Goal: Task Accomplishment & Management: Manage account settings

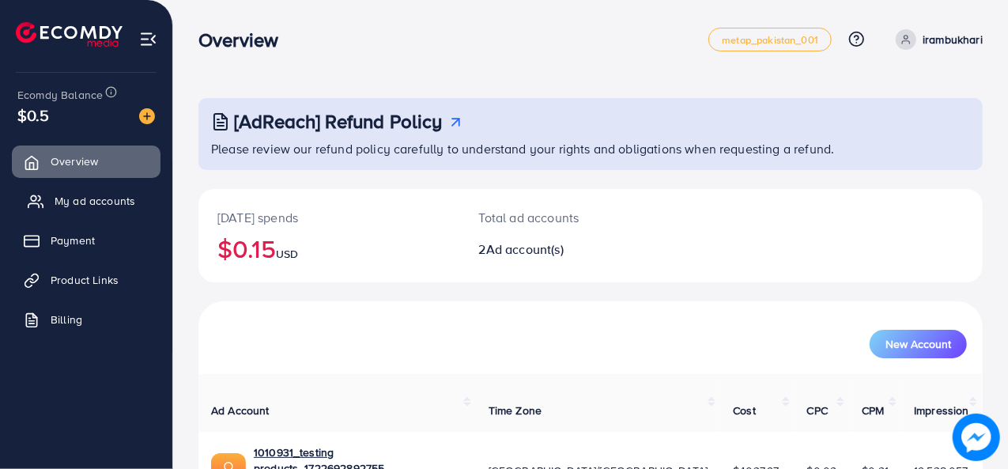
click at [82, 201] on span "My ad accounts" at bounding box center [95, 201] width 81 height 16
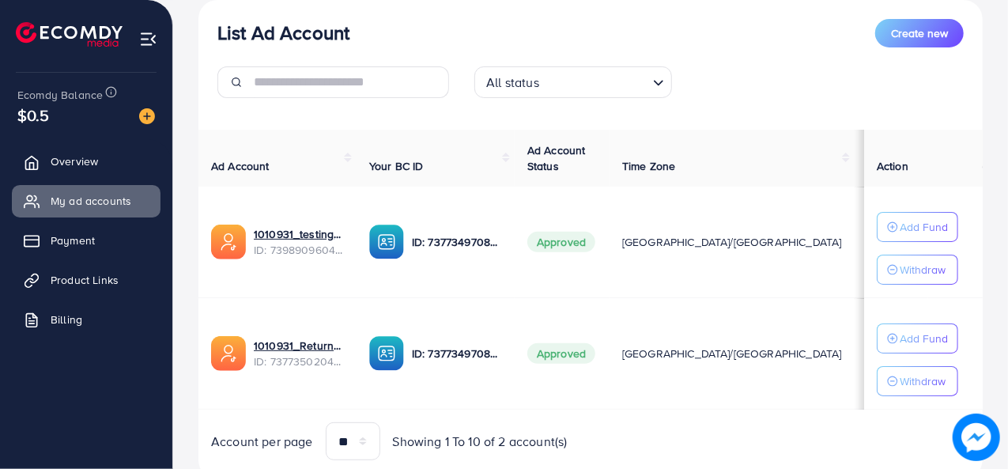
scroll to position [204, 0]
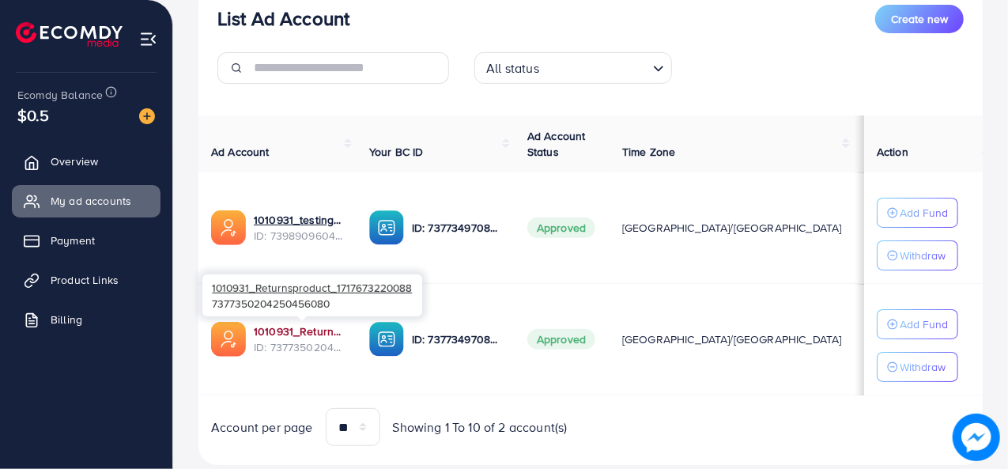
click at [261, 331] on link "1010931_Returnsproduct_1717673220088" at bounding box center [299, 331] width 90 height 16
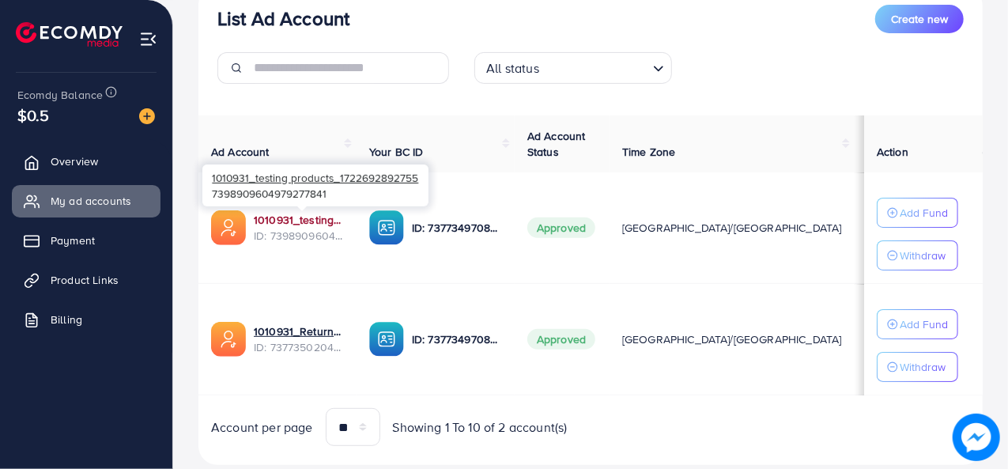
click at [288, 216] on link "1010931_testing products_1722692892755" at bounding box center [299, 220] width 90 height 16
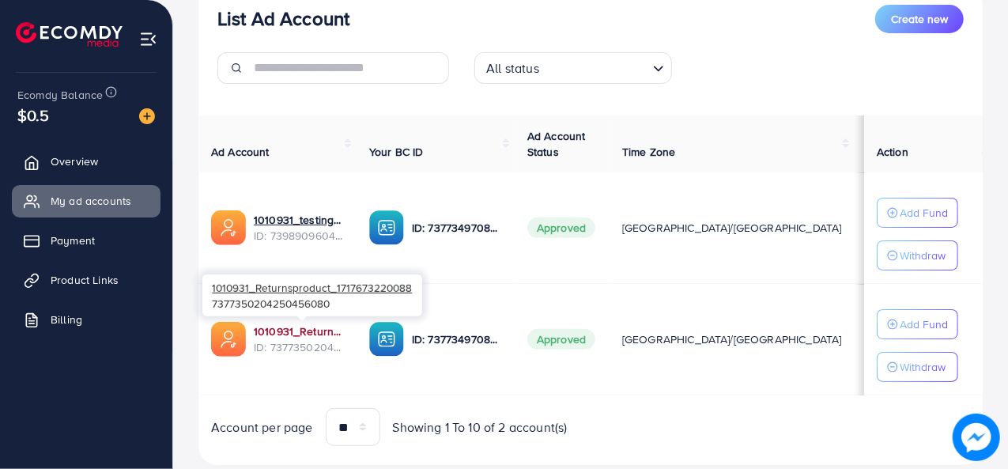
click at [288, 326] on link "1010931_Returnsproduct_1717673220088" at bounding box center [299, 331] width 90 height 16
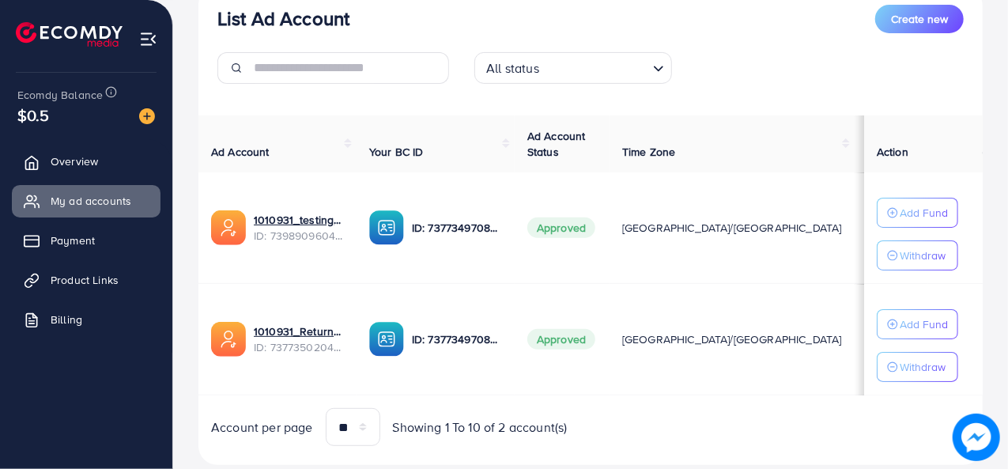
click at [300, 99] on div "List Ad Account Create new All status Loading... Ad Account Your BC ID Ad Accou…" at bounding box center [590, 226] width 784 height 480
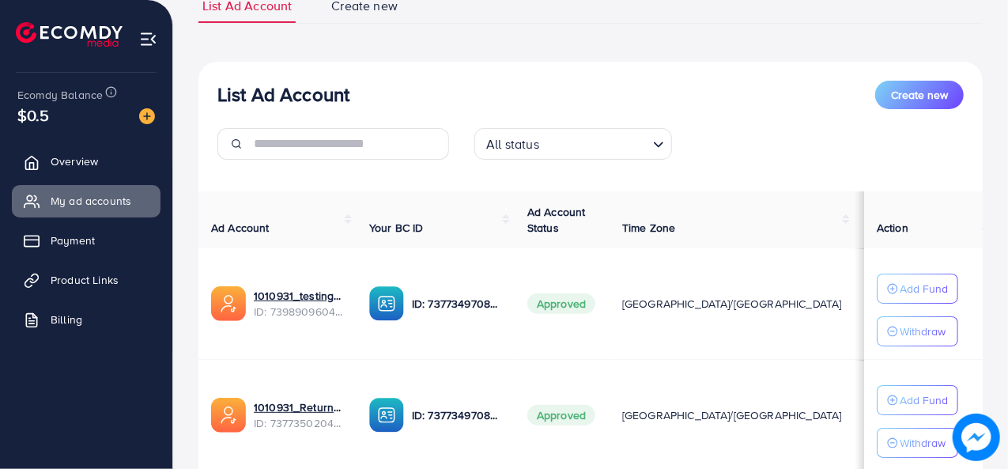
scroll to position [134, 0]
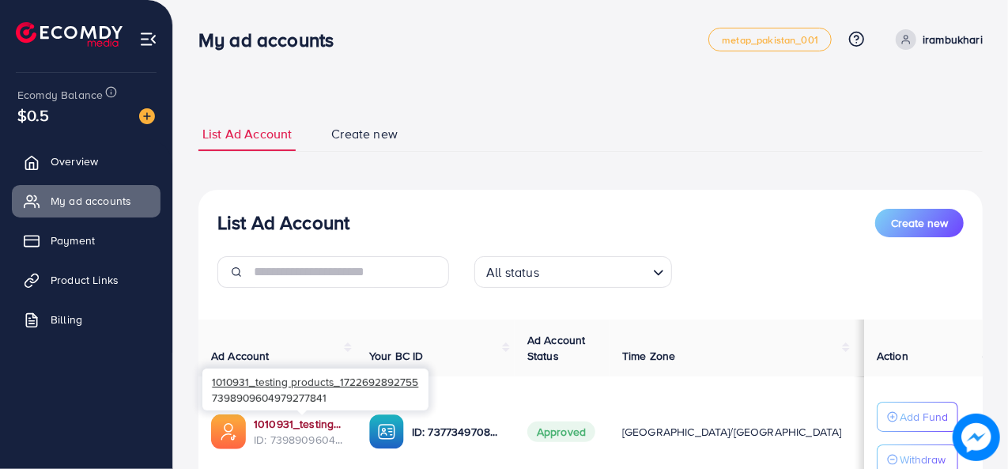
click at [281, 423] on link "1010931_testing products_1722692892755" at bounding box center [299, 424] width 90 height 16
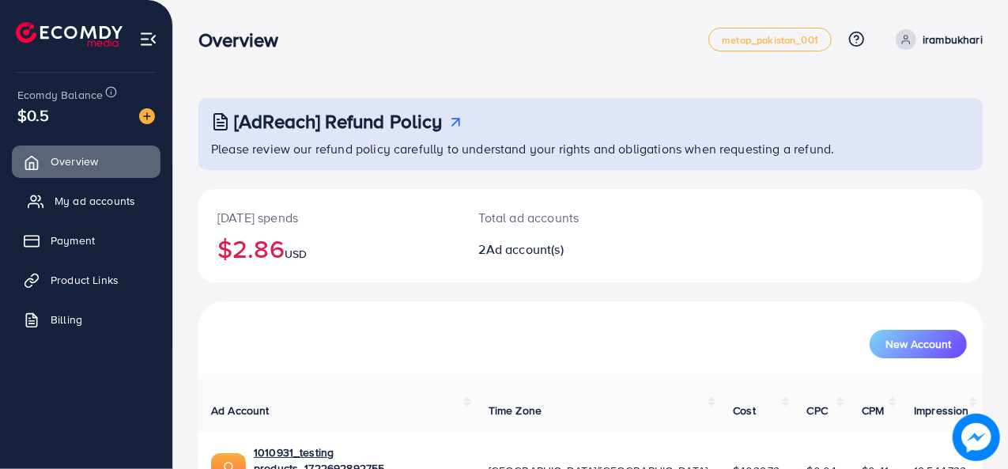
click at [98, 197] on span "My ad accounts" at bounding box center [95, 201] width 81 height 16
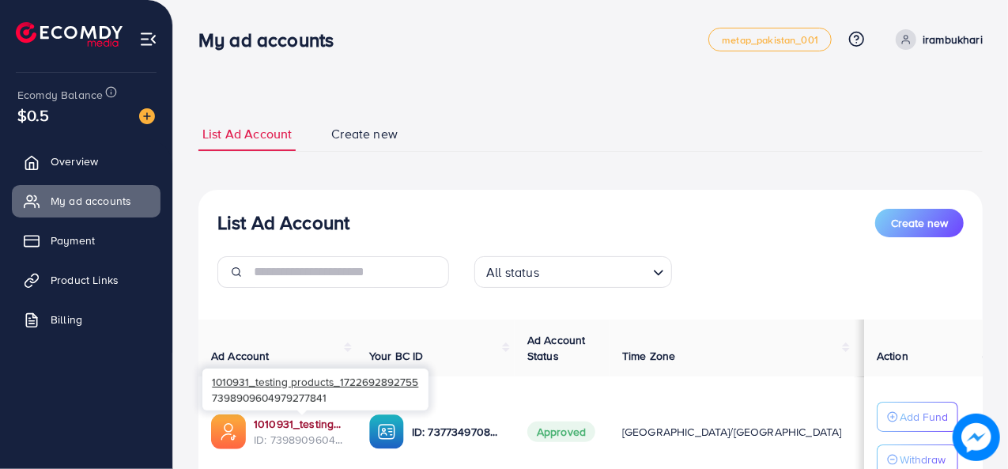
click at [287, 423] on link "1010931_testing products_1722692892755" at bounding box center [299, 424] width 90 height 16
